Goal: Check status: Check status

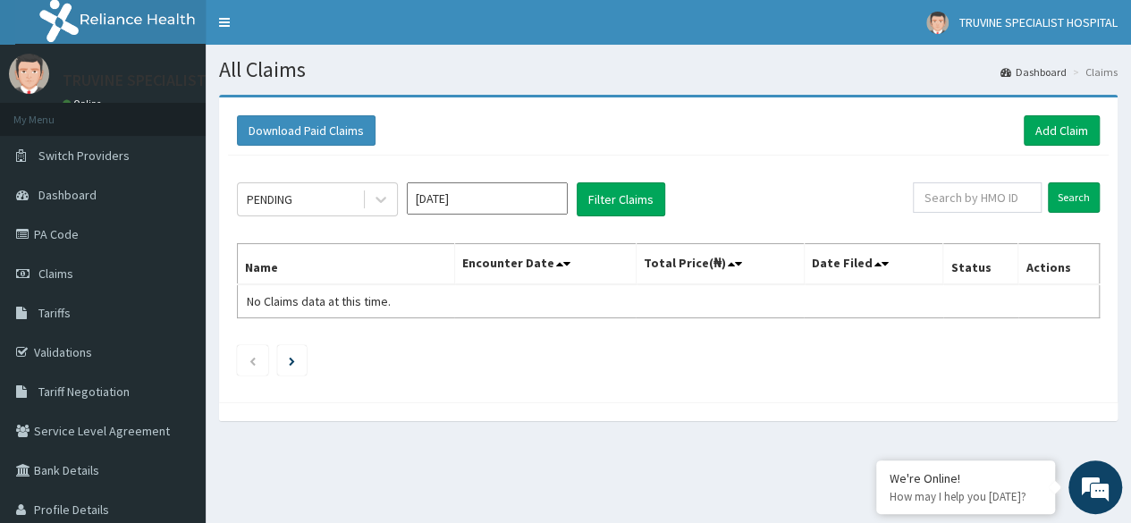
click at [1001, 421] on div "Download Paid Claims Add Claim × Note you can only download claims within a max…" at bounding box center [668, 267] width 925 height 344
click at [66, 265] on span "Claims" at bounding box center [55, 273] width 35 height 16
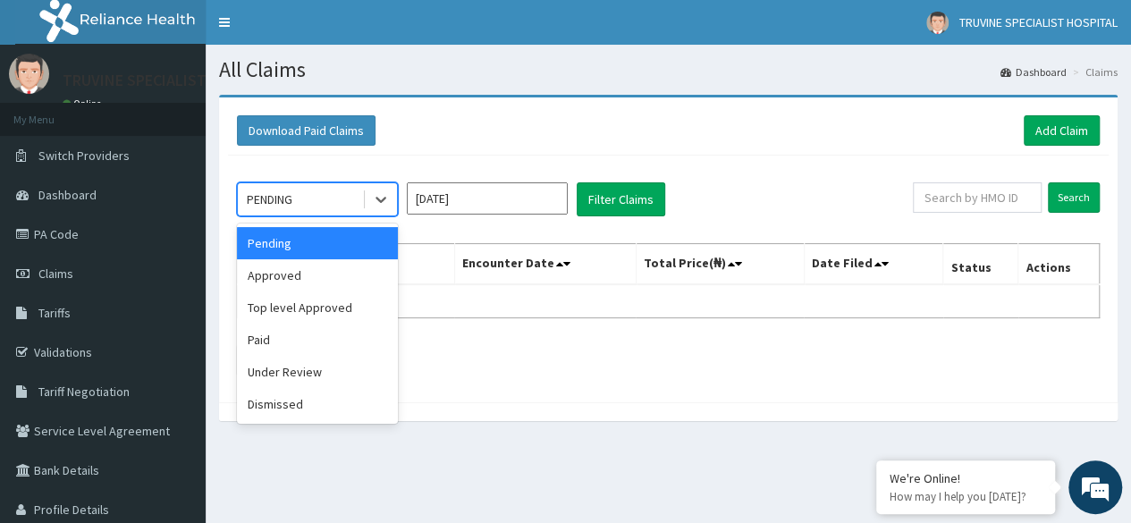
click at [320, 203] on div "PENDING" at bounding box center [300, 199] width 124 height 29
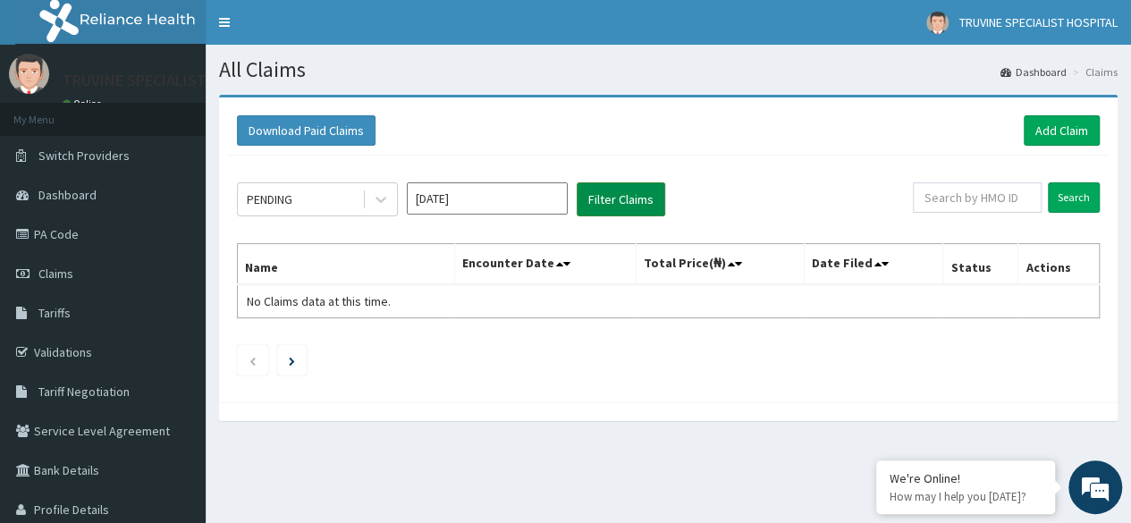
click at [615, 191] on button "Filter Claims" at bounding box center [620, 199] width 88 height 34
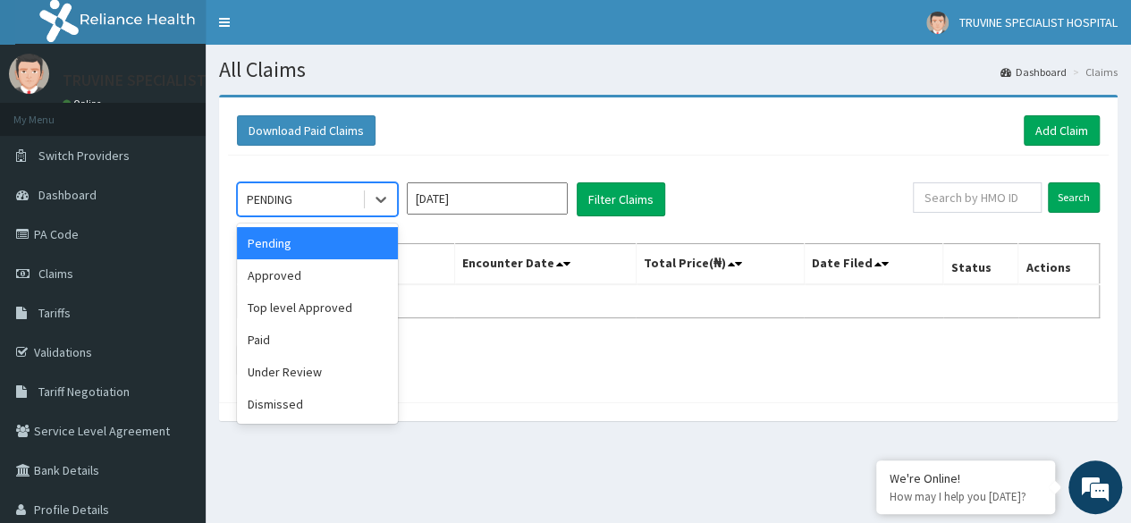
click at [326, 207] on div "PENDING" at bounding box center [300, 199] width 124 height 29
click at [295, 278] on div "Approved" at bounding box center [317, 275] width 161 height 32
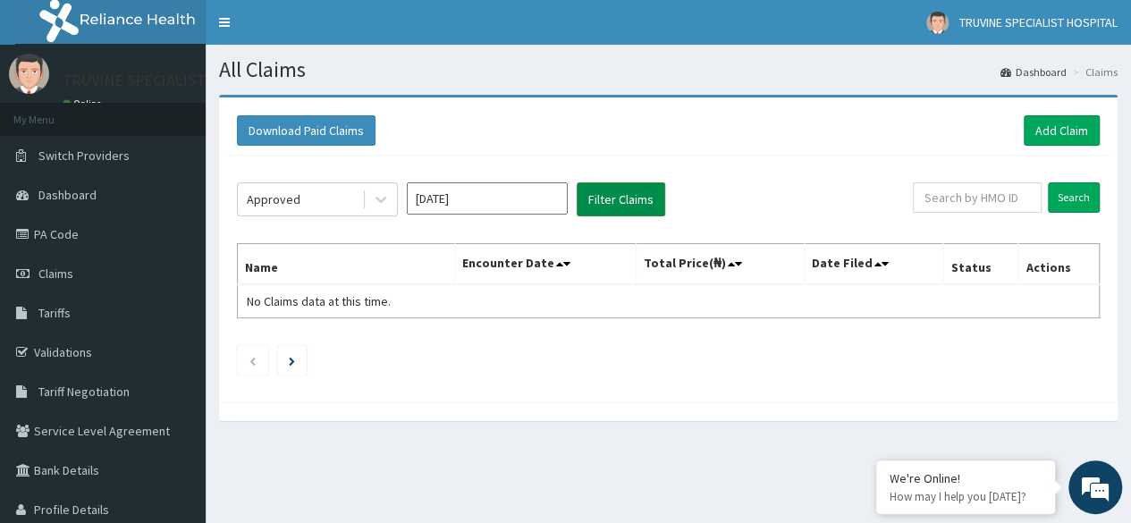
click at [609, 200] on button "Filter Claims" at bounding box center [620, 199] width 88 height 34
